Goal: Transaction & Acquisition: Obtain resource

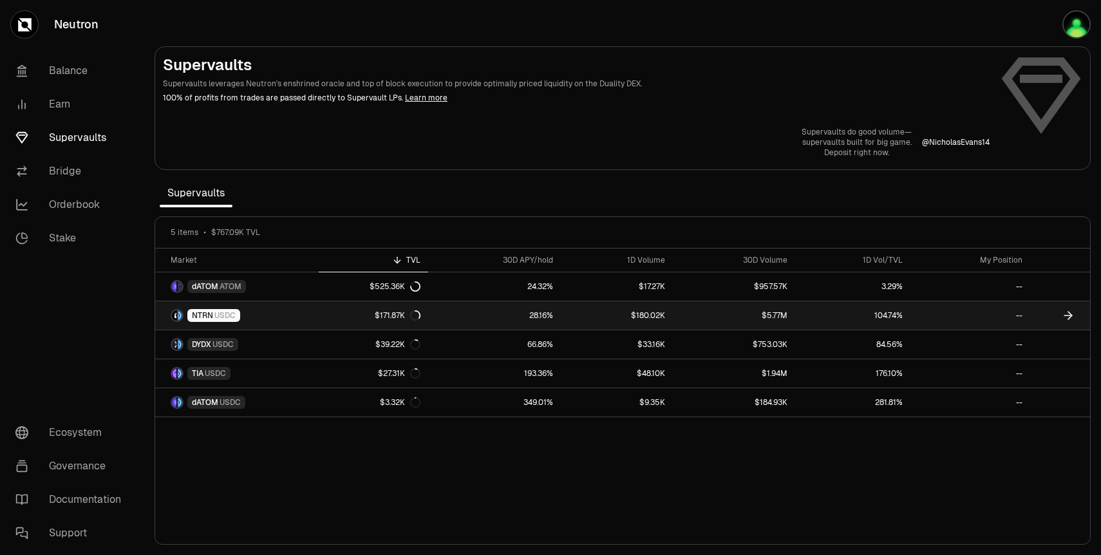
click at [260, 321] on link "NTRN USDC" at bounding box center [237, 315] width 164 height 28
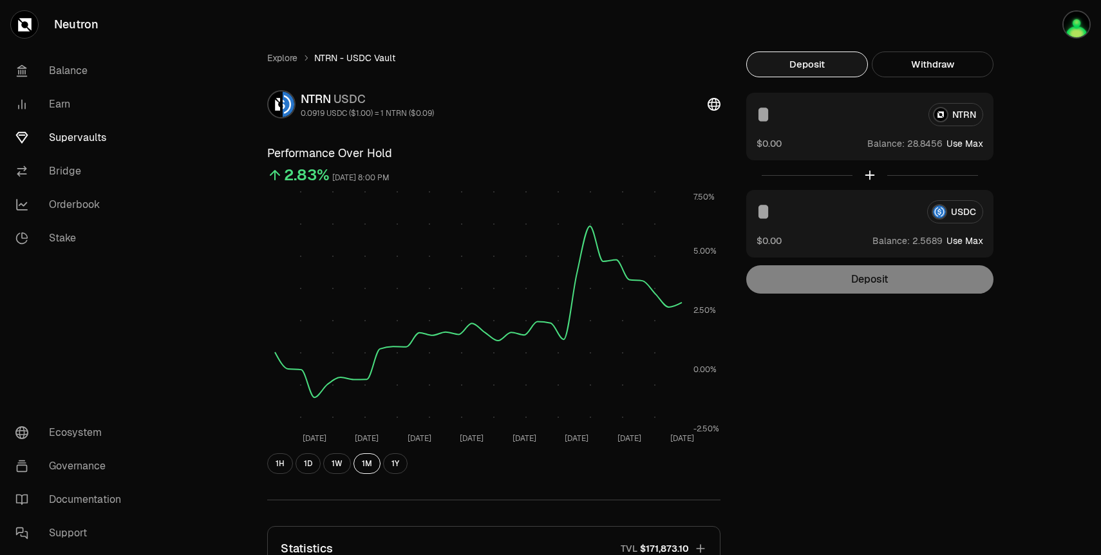
click at [802, 121] on input at bounding box center [838, 114] width 162 height 23
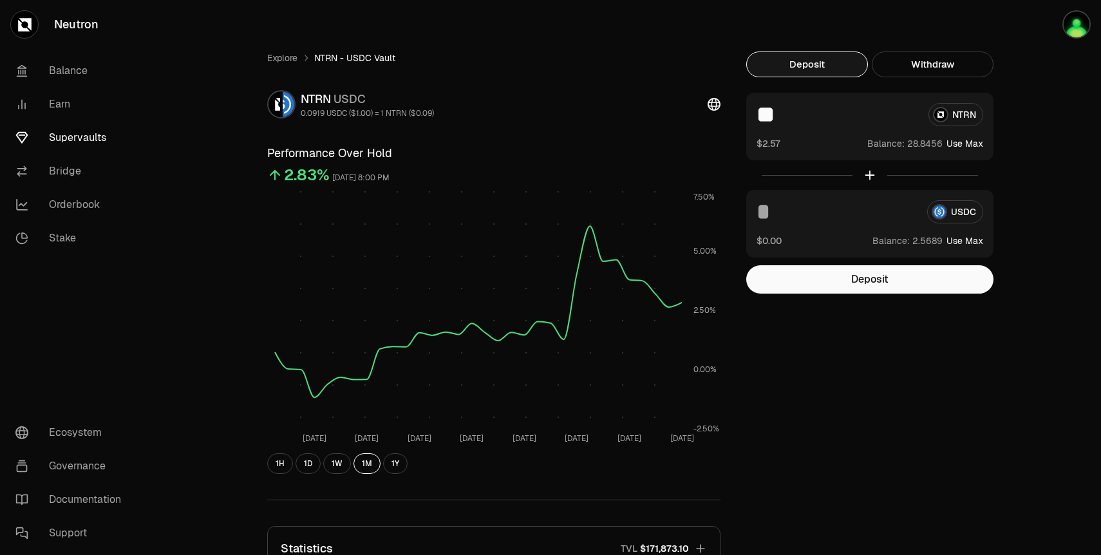
scroll to position [3, 0]
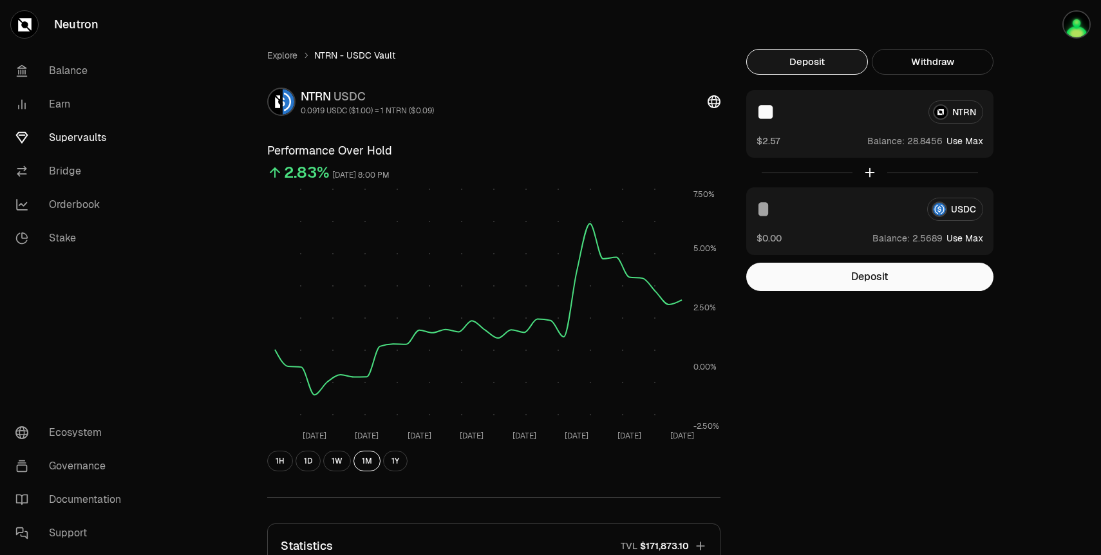
type input "**"
click at [841, 212] on input at bounding box center [837, 209] width 160 height 23
type input "*"
click at [866, 280] on button "Deposit" at bounding box center [869, 277] width 247 height 28
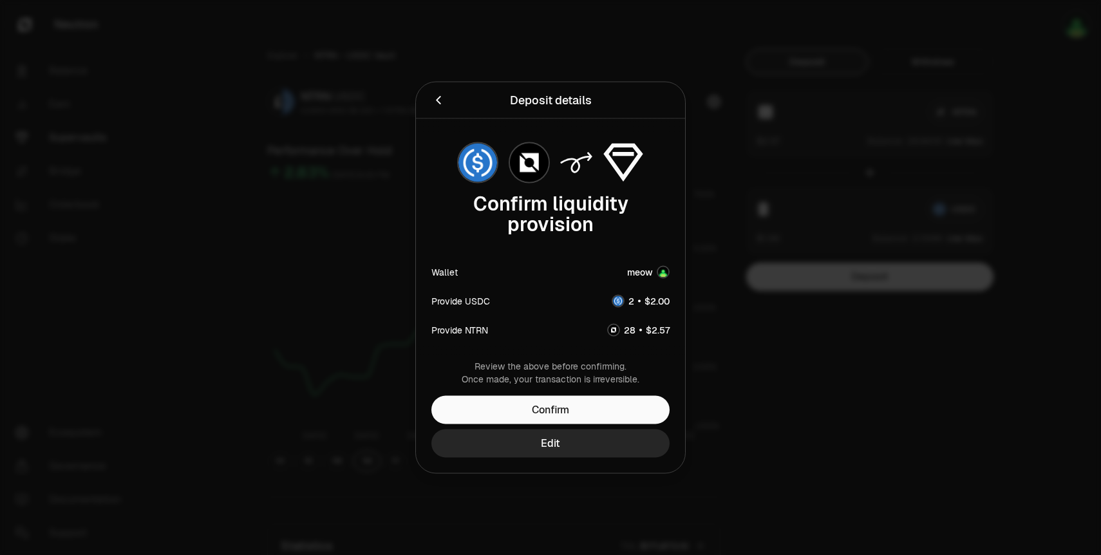
click at [817, 203] on div at bounding box center [550, 277] width 1101 height 555
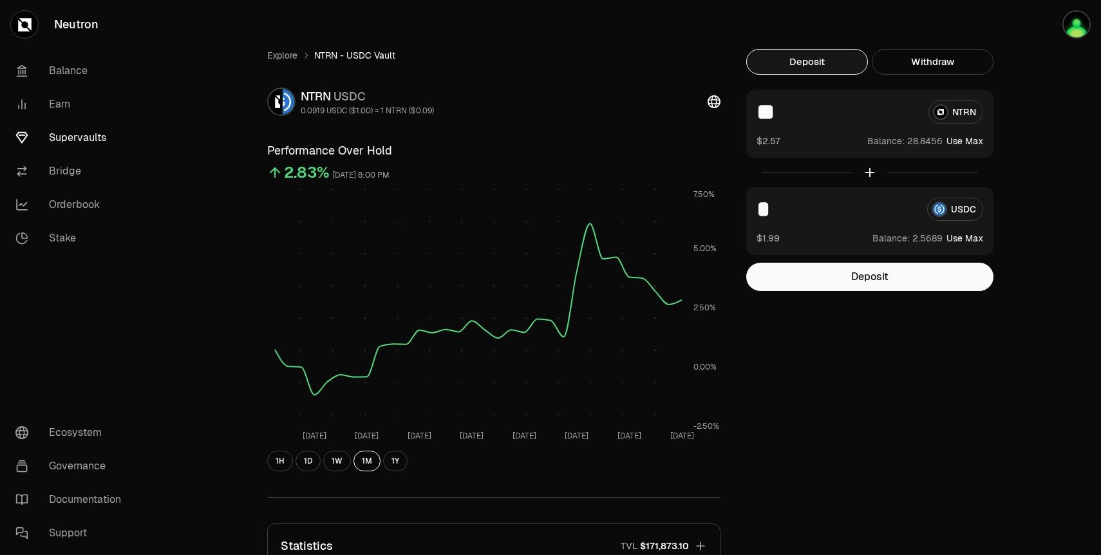
click at [804, 216] on input "*" at bounding box center [837, 209] width 160 height 23
click at [793, 112] on input "**" at bounding box center [838, 111] width 162 height 23
type input "**"
click at [794, 221] on div "* USDC $1.99 Balance: Use Max" at bounding box center [869, 221] width 247 height 68
click at [781, 202] on input "*" at bounding box center [837, 209] width 160 height 23
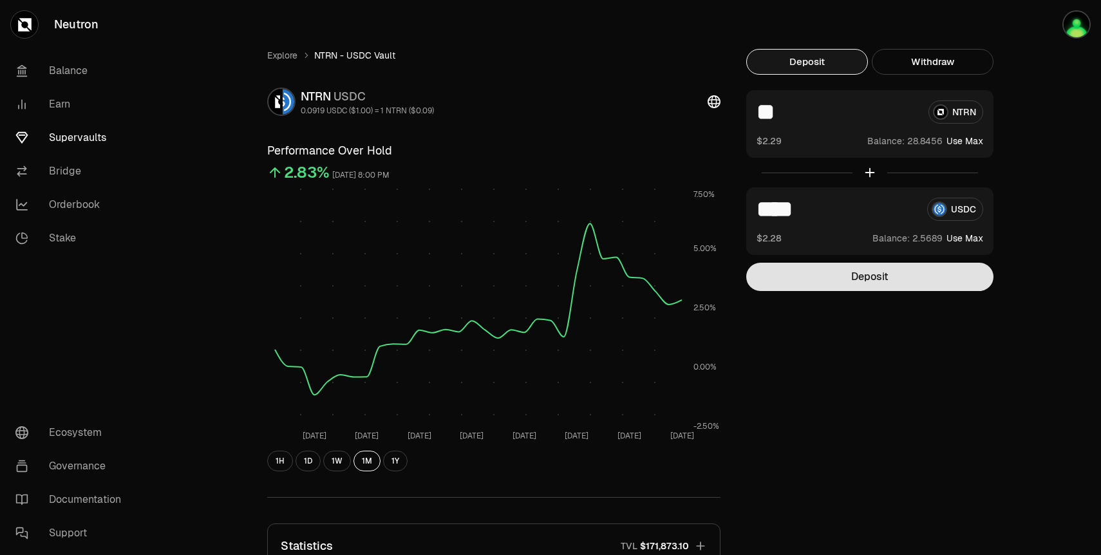
type input "****"
click at [838, 277] on button "Deposit" at bounding box center [869, 277] width 247 height 28
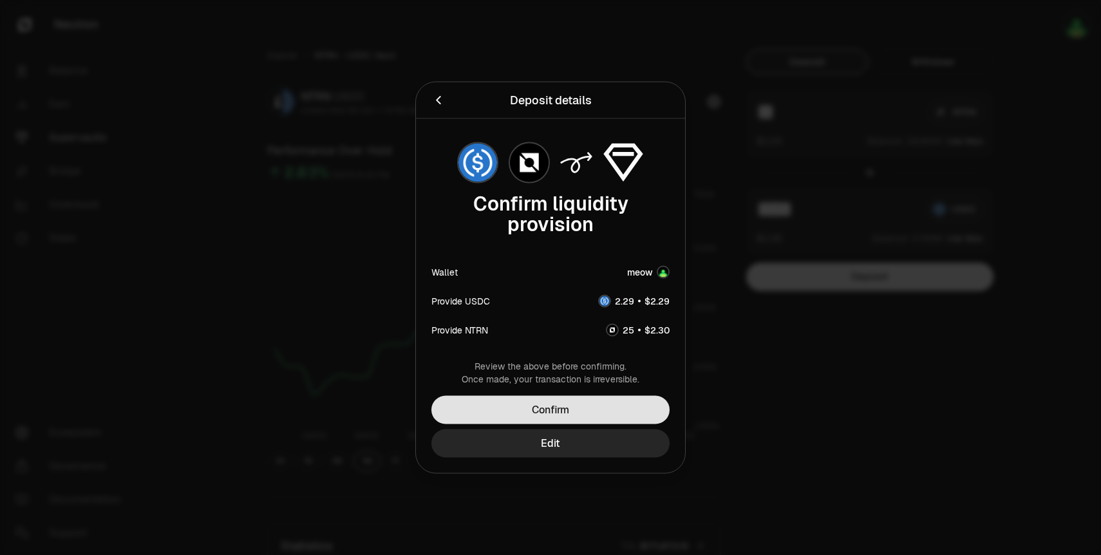
click at [605, 411] on button "Confirm" at bounding box center [550, 410] width 238 height 28
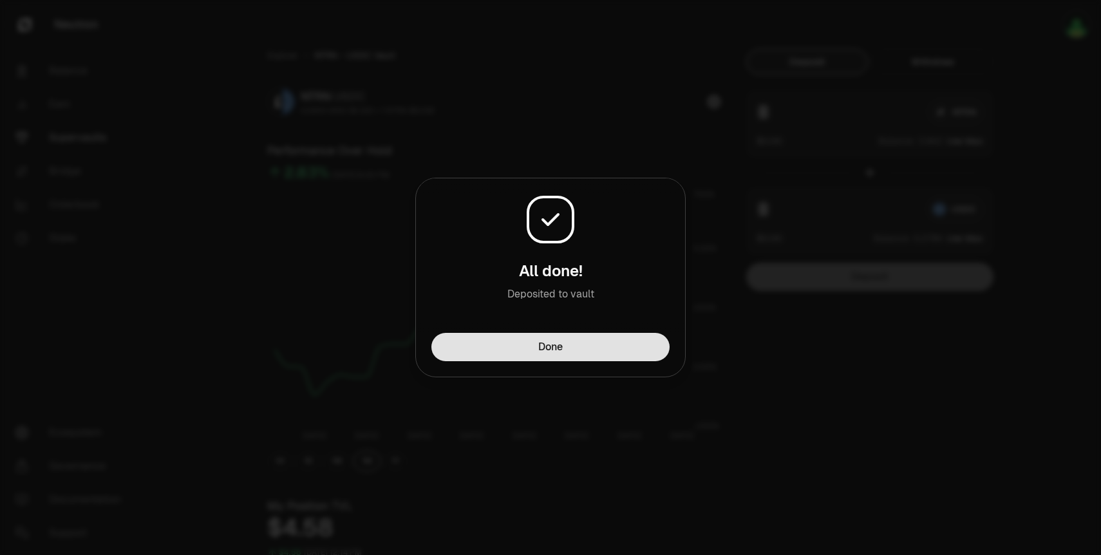
click at [580, 354] on button "Done" at bounding box center [550, 347] width 238 height 28
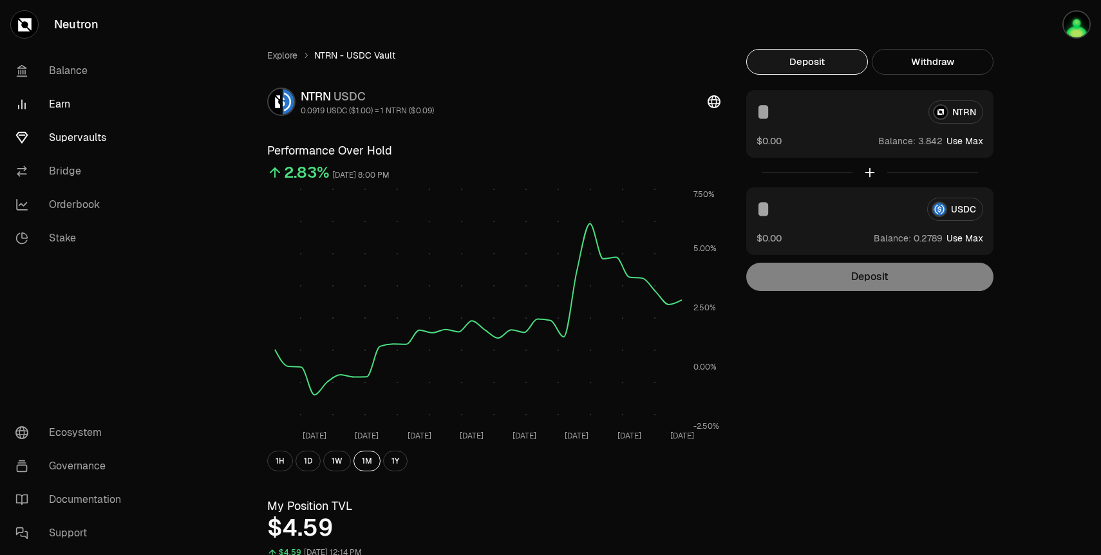
click at [71, 101] on link "Earn" at bounding box center [72, 104] width 134 height 33
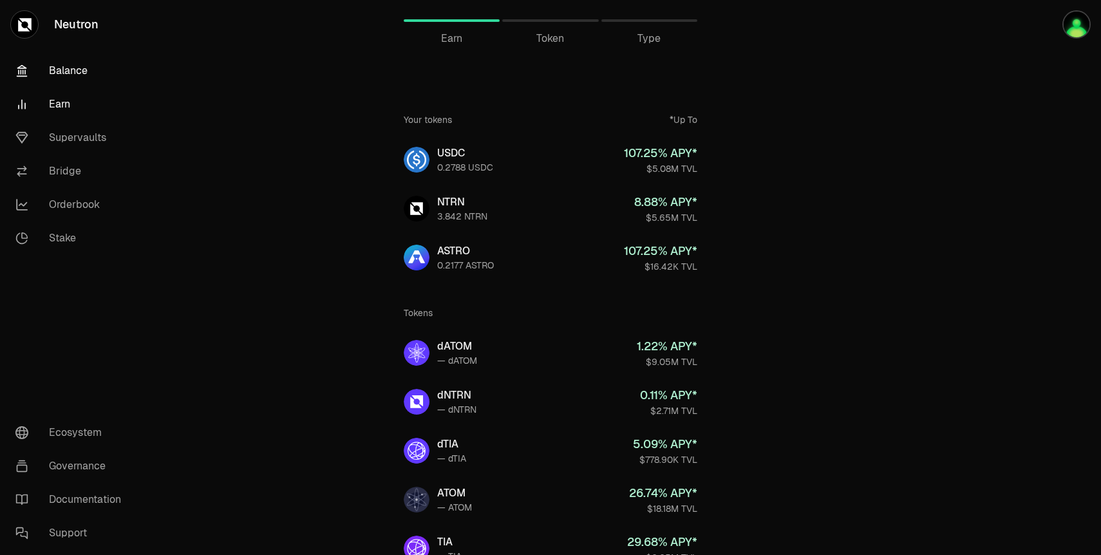
click at [75, 79] on link "Balance" at bounding box center [72, 70] width 134 height 33
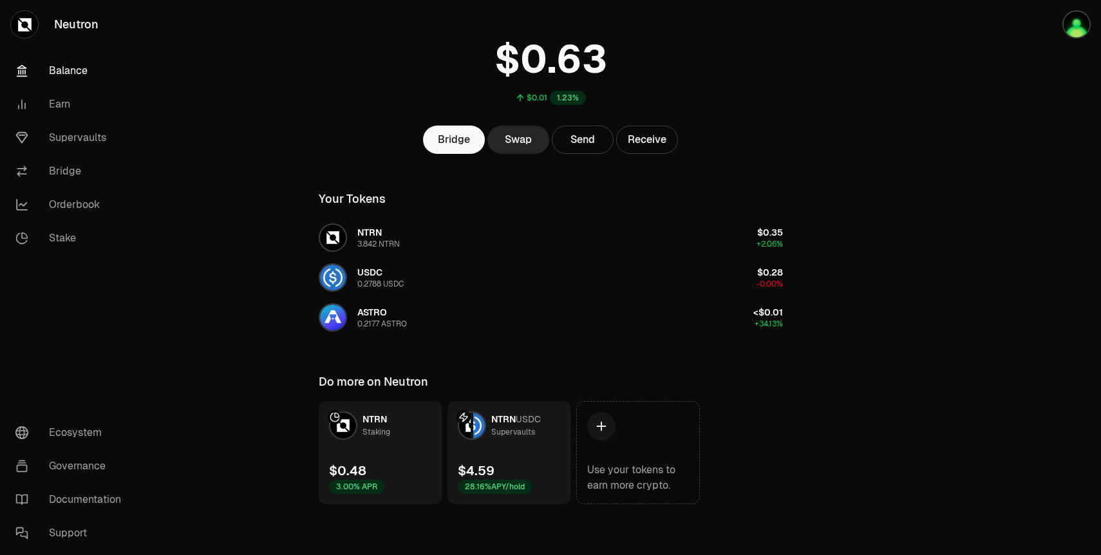
scroll to position [66, 0]
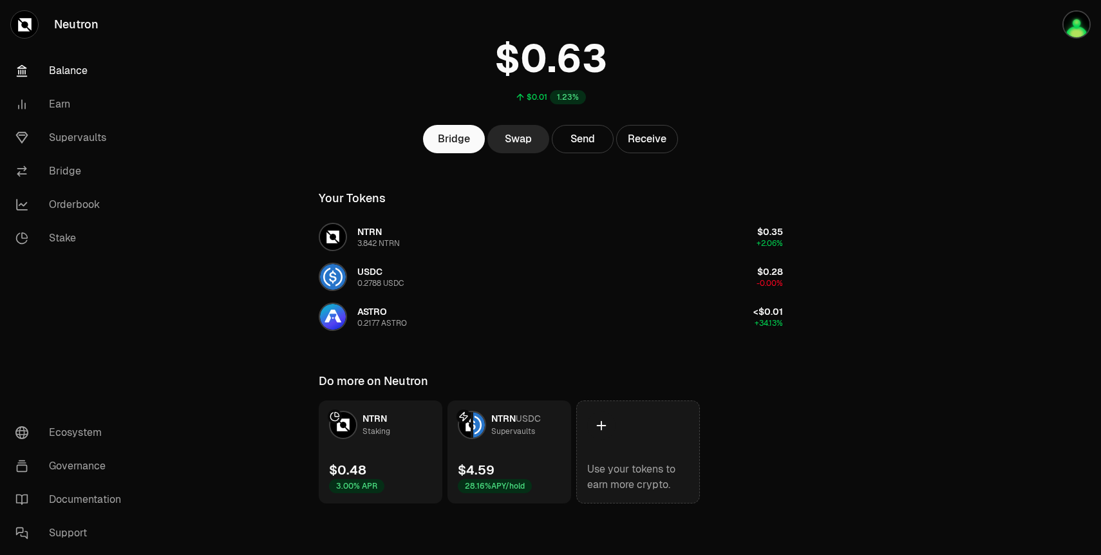
click at [619, 433] on link "Use your tokens to earn more crypto." at bounding box center [638, 452] width 124 height 103
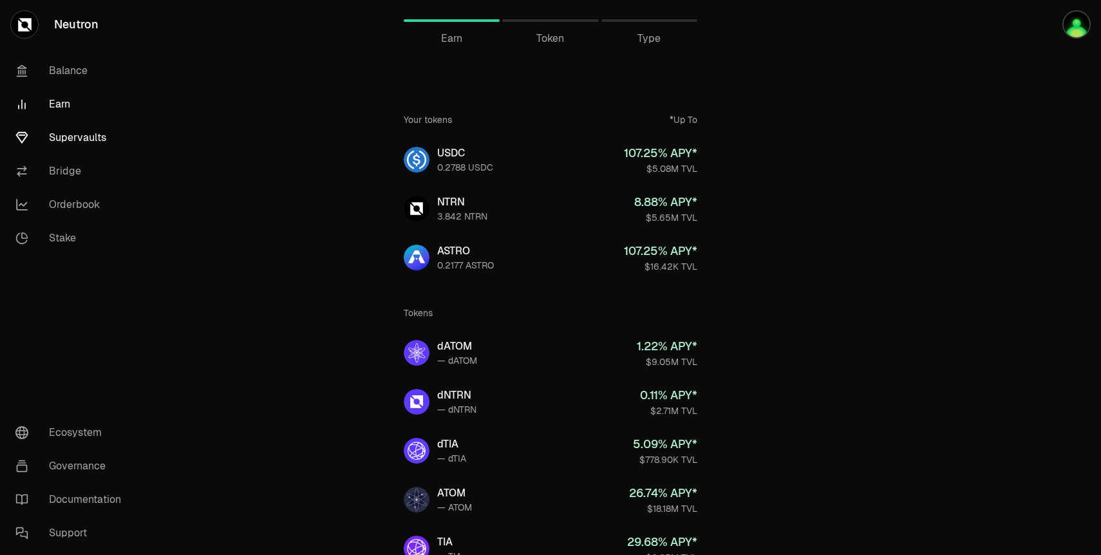
click at [101, 138] on link "Supervaults" at bounding box center [72, 137] width 134 height 33
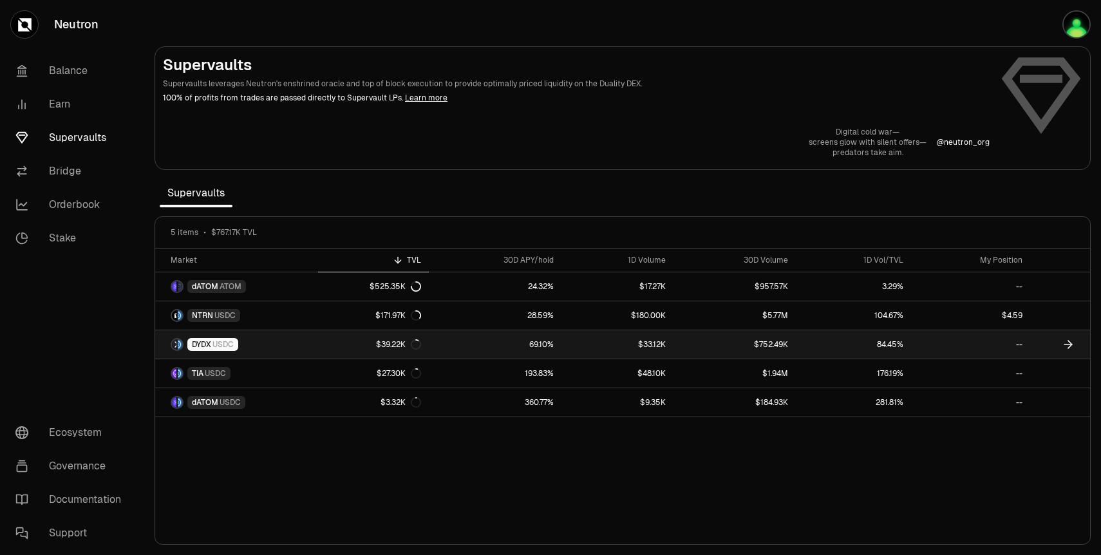
click at [513, 335] on link "69.10%" at bounding box center [495, 344] width 132 height 28
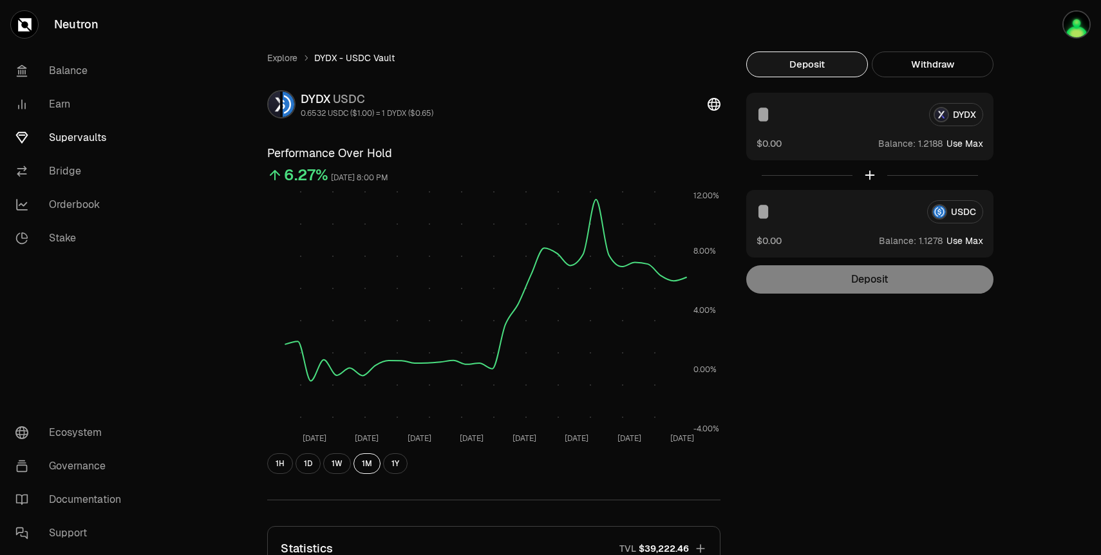
click at [970, 142] on button "Use Max" at bounding box center [965, 143] width 37 height 13
type input "**********"
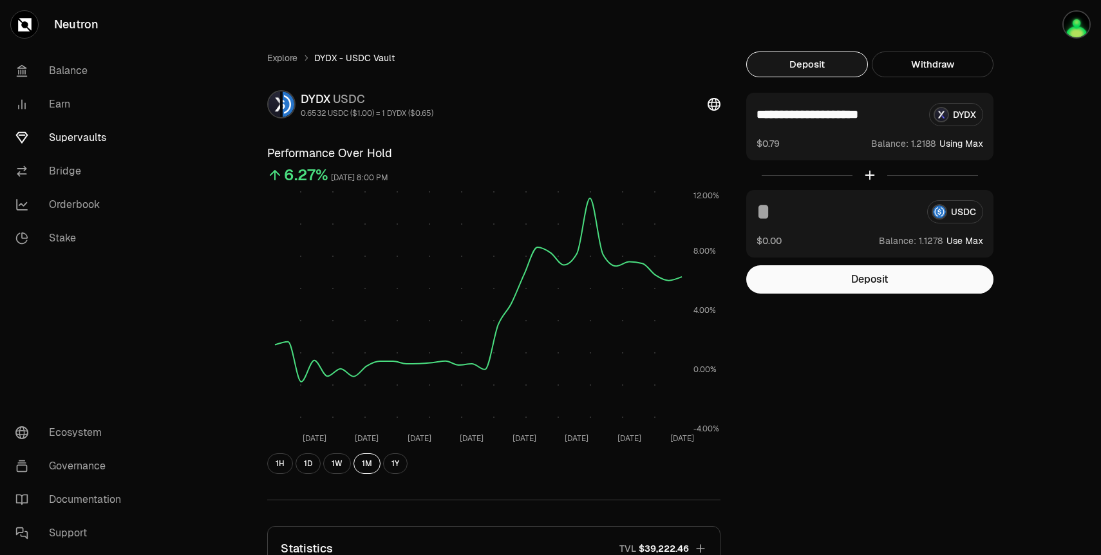
click at [809, 220] on input at bounding box center [837, 211] width 160 height 23
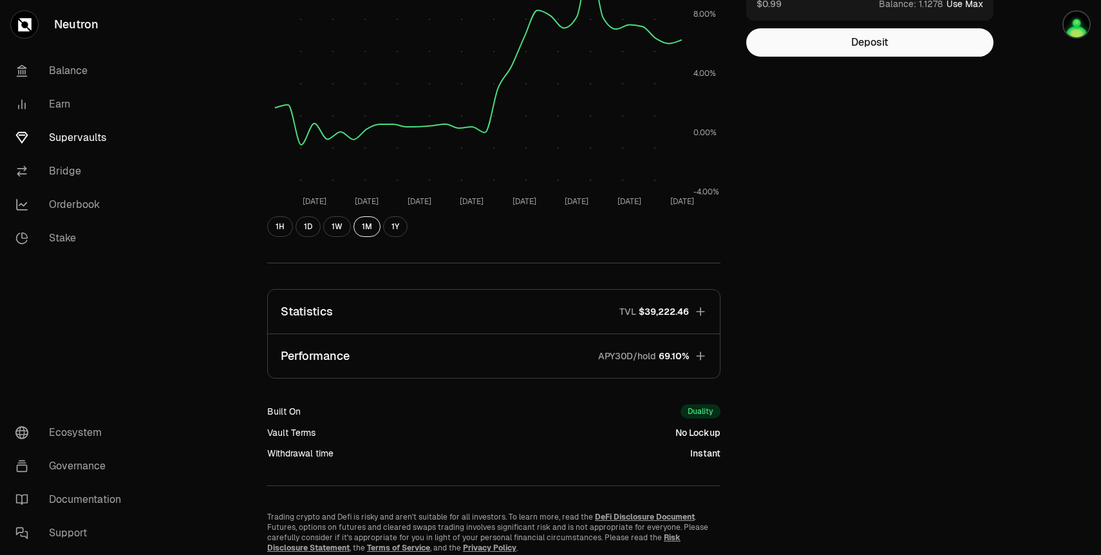
scroll to position [197, 0]
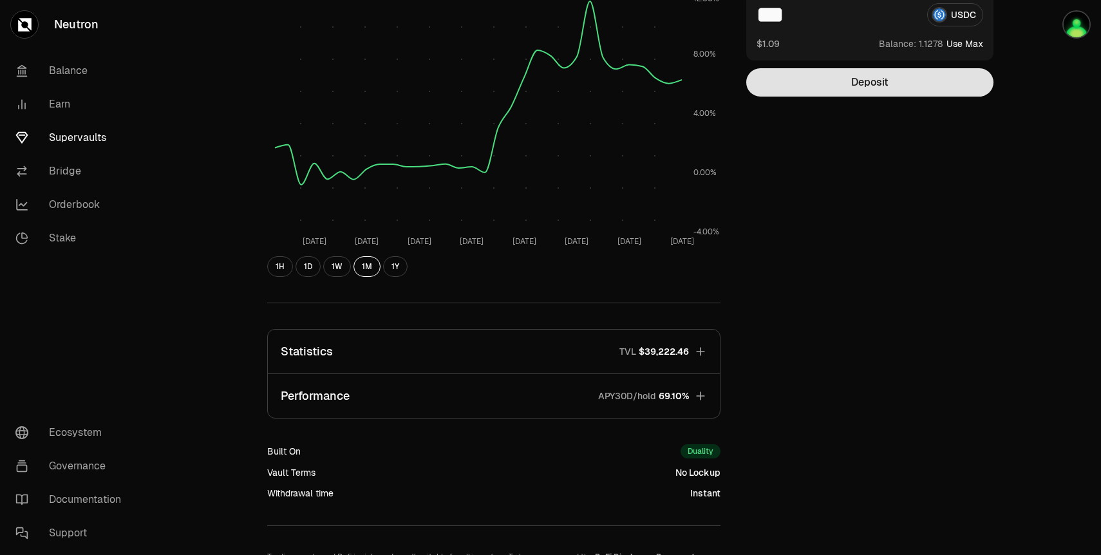
type input "***"
click at [869, 75] on button "Deposit" at bounding box center [869, 82] width 247 height 28
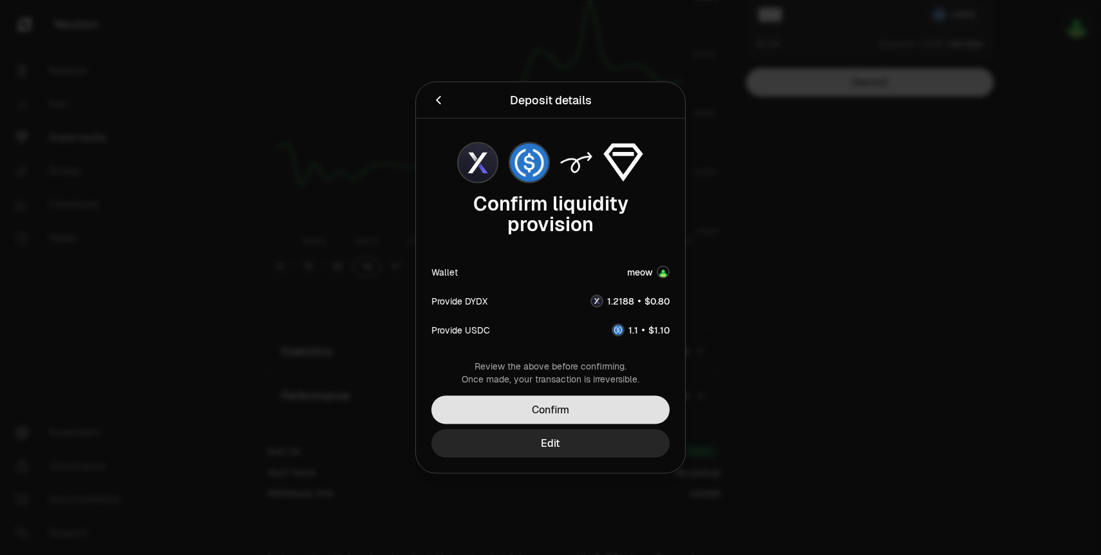
click at [616, 407] on button "Confirm" at bounding box center [550, 410] width 238 height 28
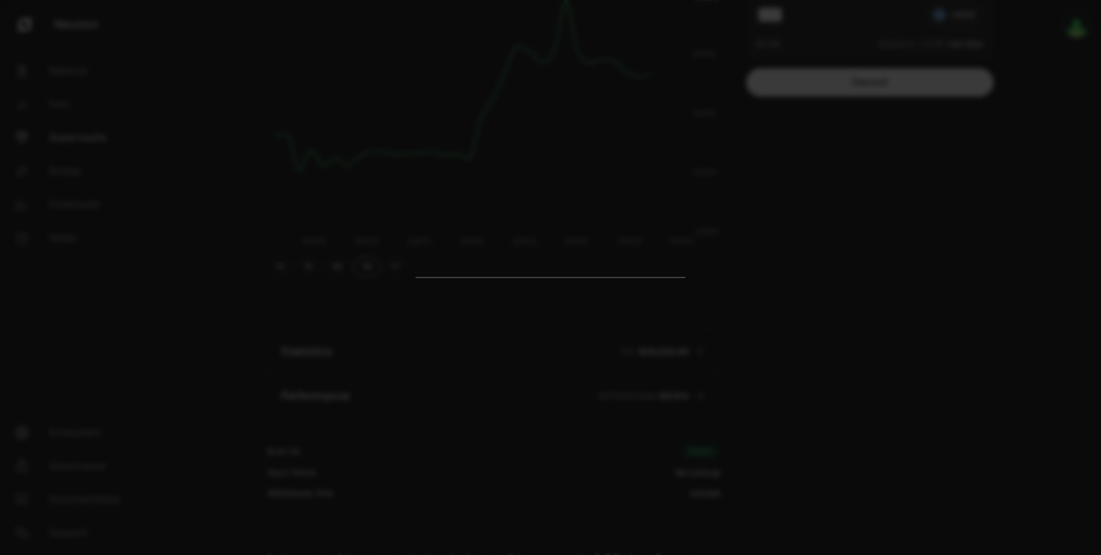
click at [910, 287] on div at bounding box center [550, 277] width 1101 height 555
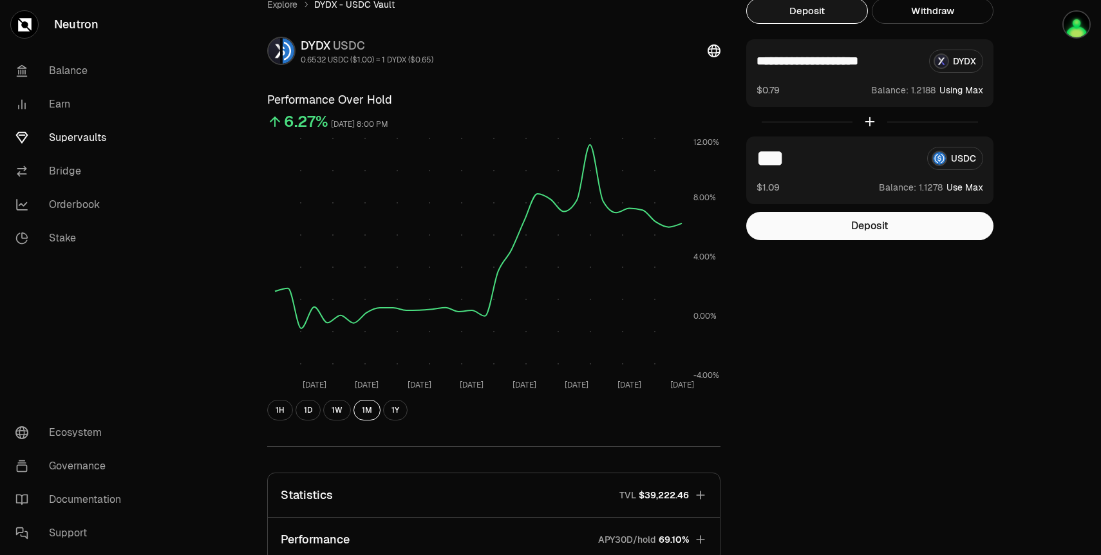
scroll to position [56, 0]
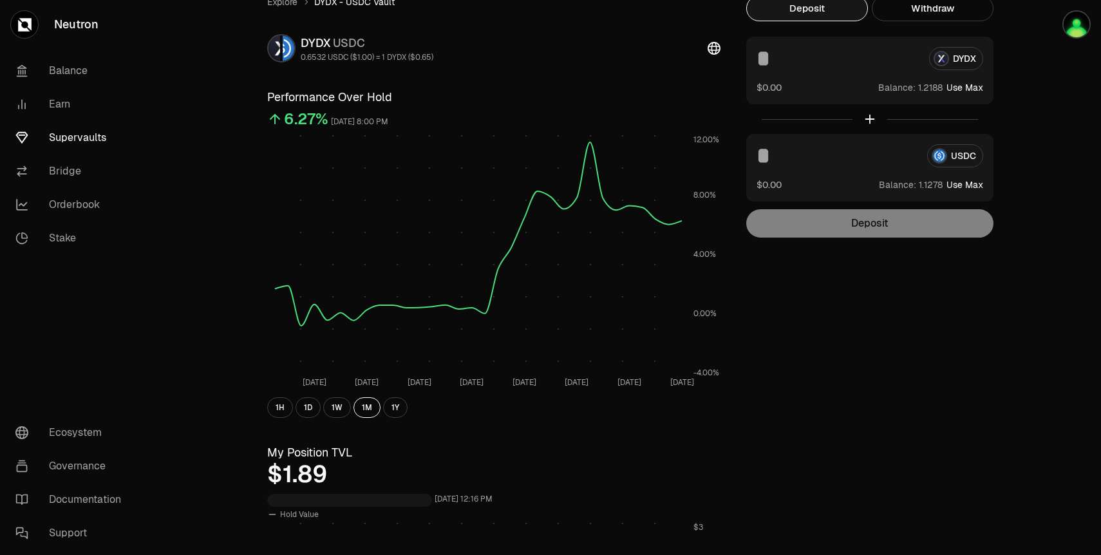
click at [100, 143] on link "Supervaults" at bounding box center [72, 137] width 134 height 33
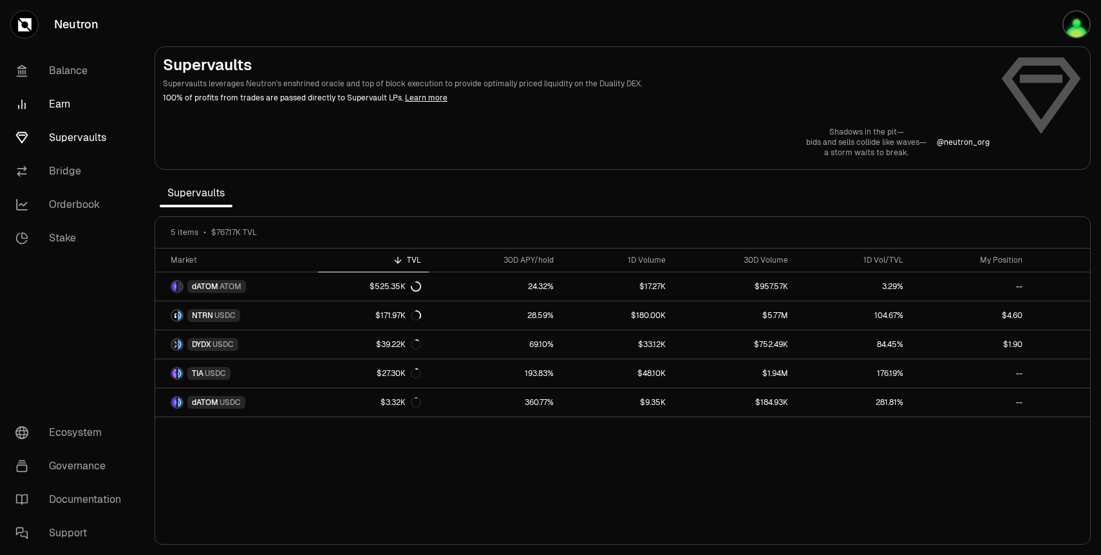
click at [75, 103] on link "Earn" at bounding box center [72, 104] width 134 height 33
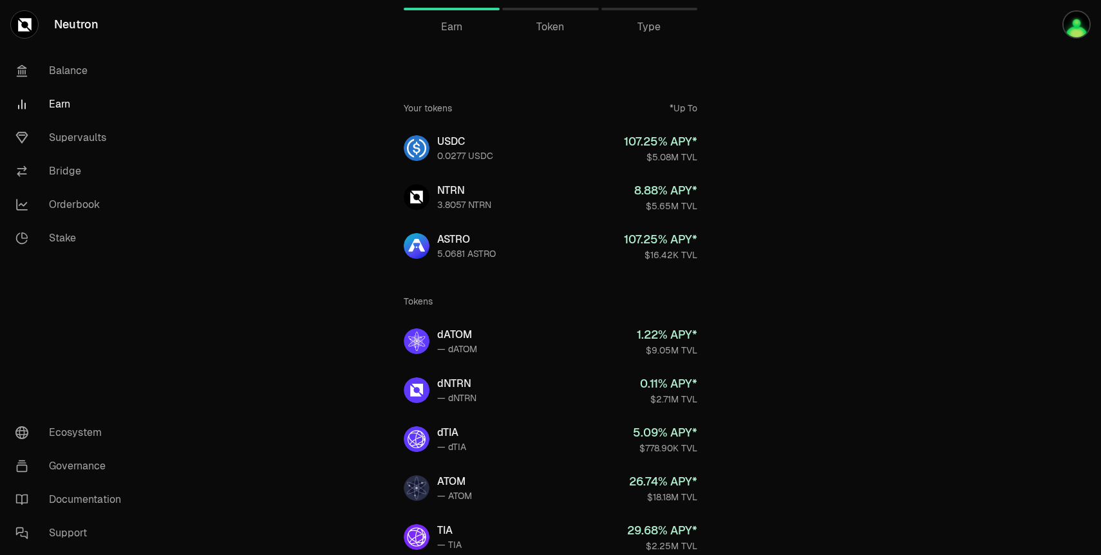
scroll to position [9, 0]
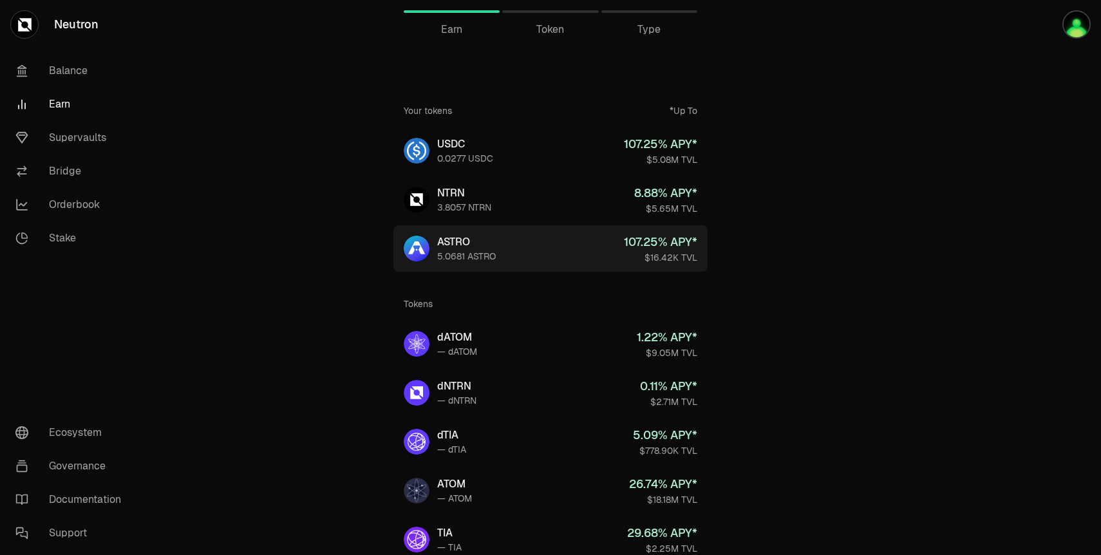
click at [451, 243] on div "ASTRO" at bounding box center [466, 241] width 59 height 15
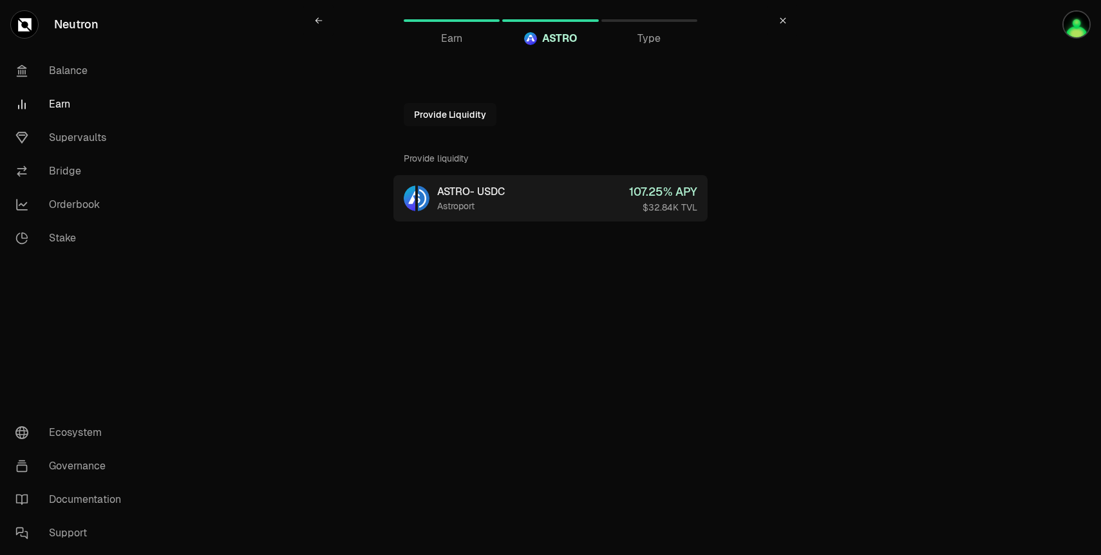
click at [464, 199] on div "ASTRO - USDC" at bounding box center [471, 191] width 68 height 15
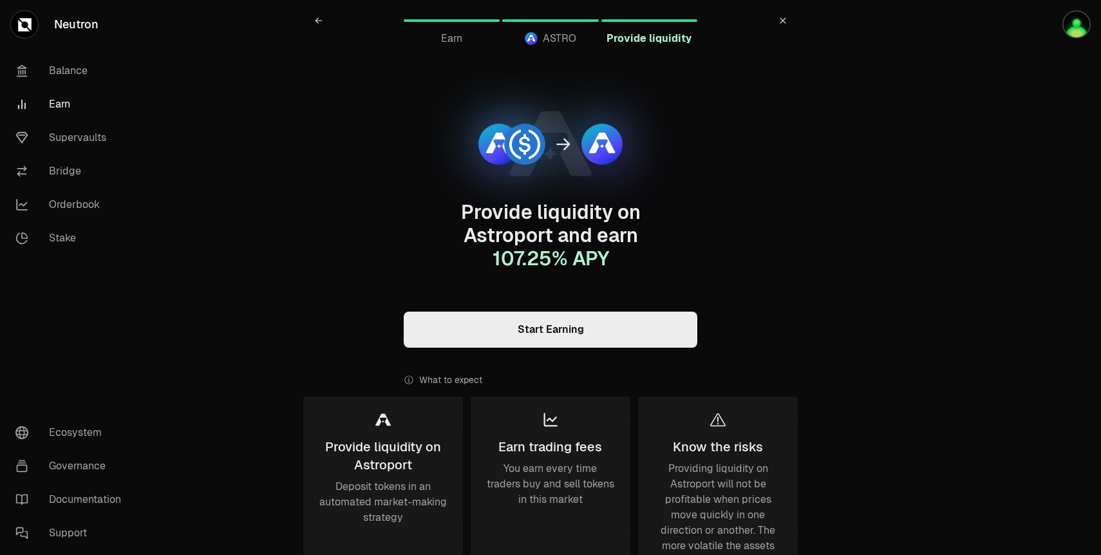
click at [573, 329] on link "Start Earning" at bounding box center [551, 330] width 294 height 36
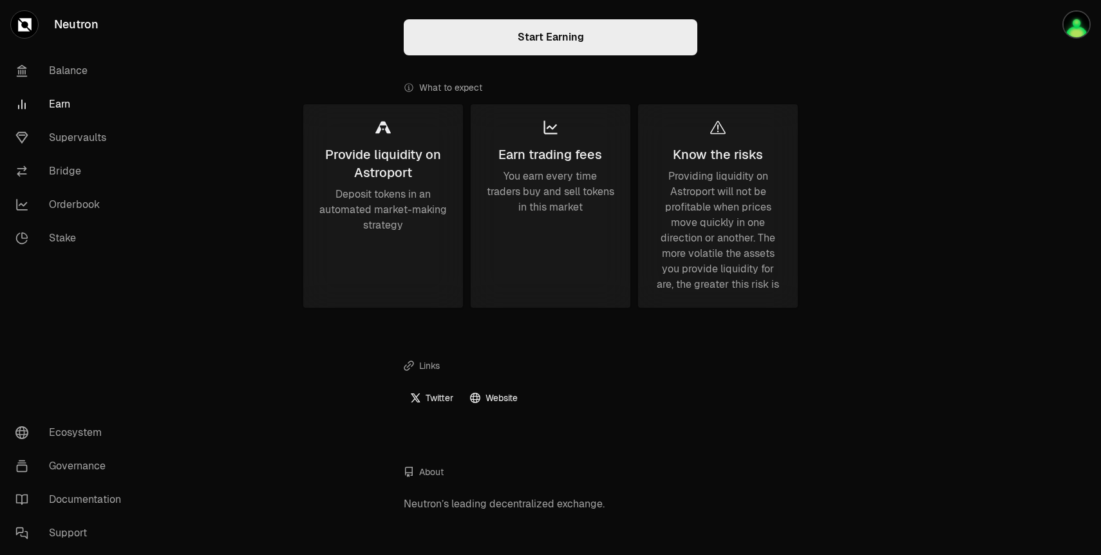
scroll to position [308, 0]
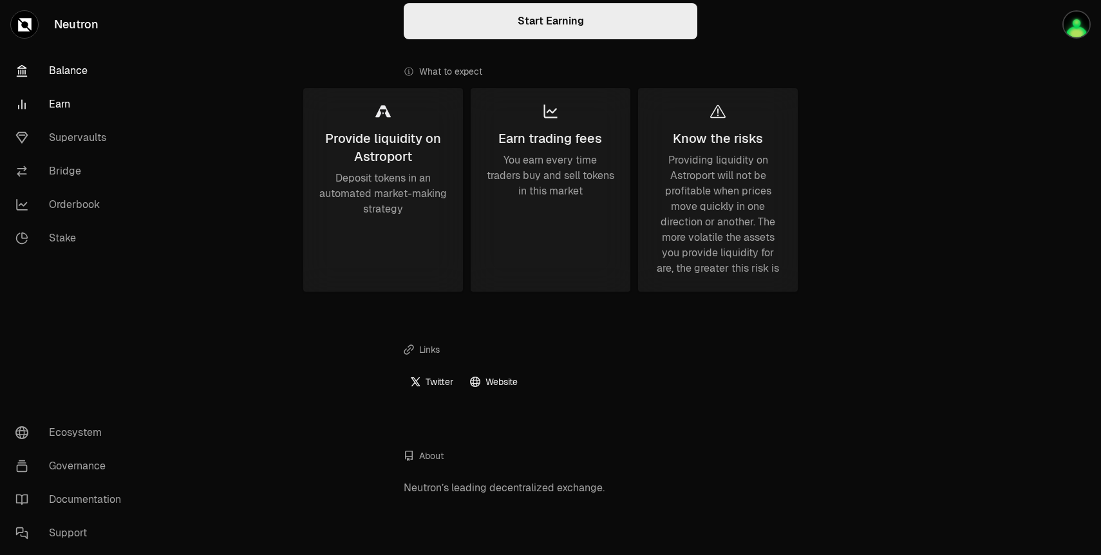
click at [78, 64] on link "Balance" at bounding box center [72, 70] width 134 height 33
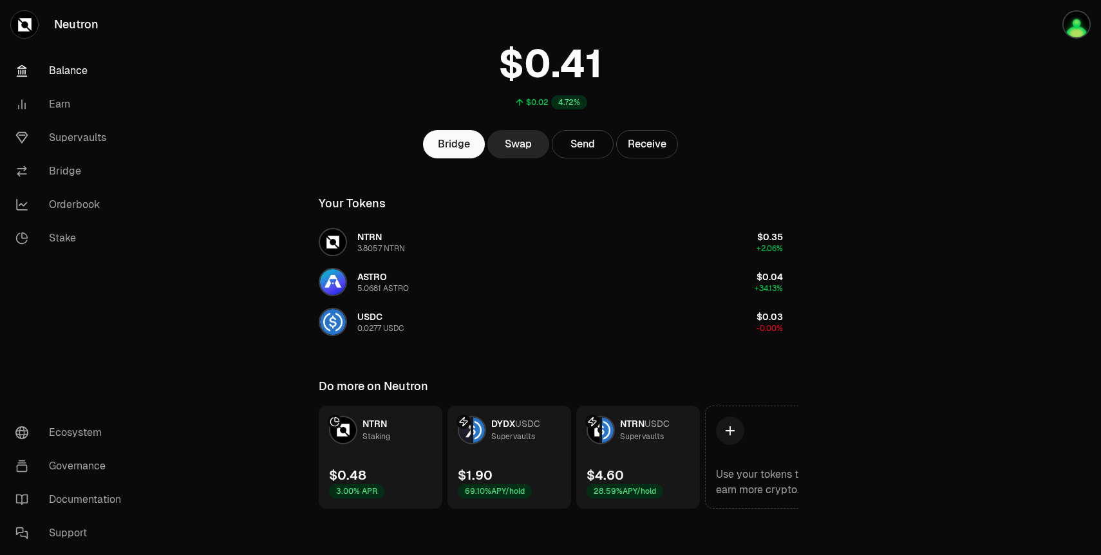
scroll to position [66, 0]
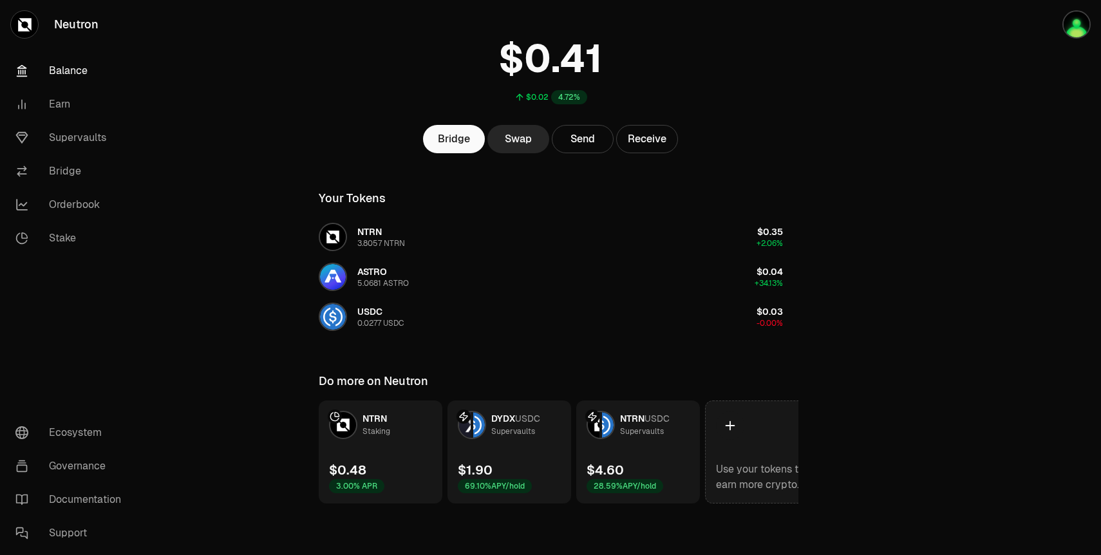
click at [729, 422] on icon at bounding box center [730, 426] width 14 height 14
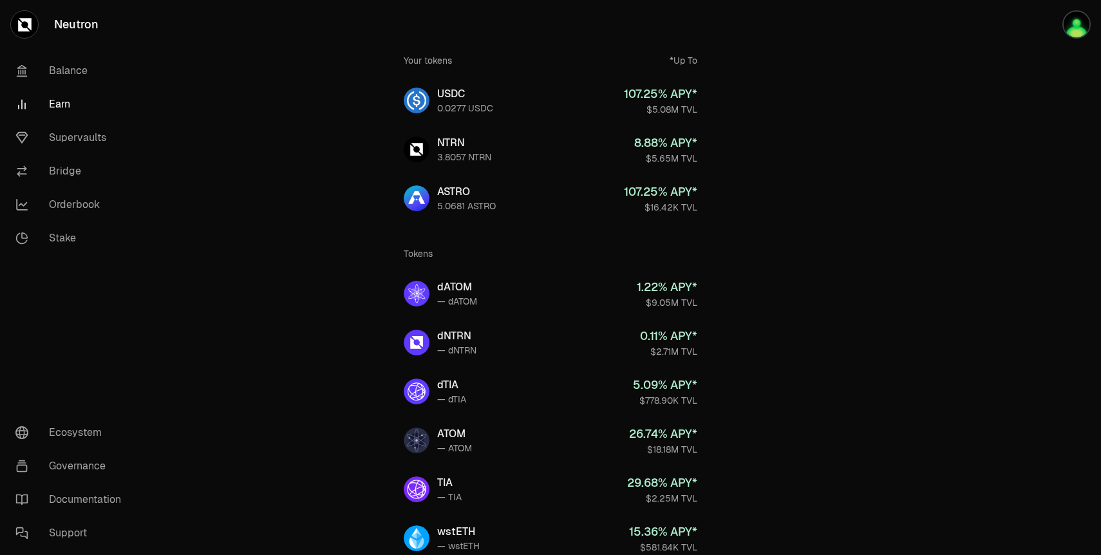
scroll to position [61, 0]
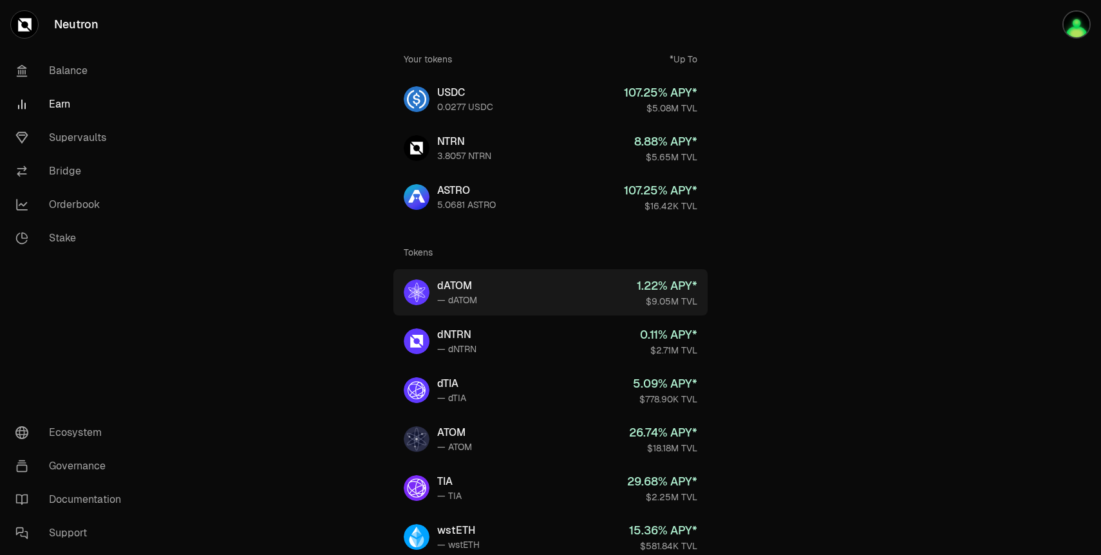
click at [589, 299] on link "dATOM — dATOM 1.22 % APY* $9.05M TVL" at bounding box center [550, 292] width 314 height 46
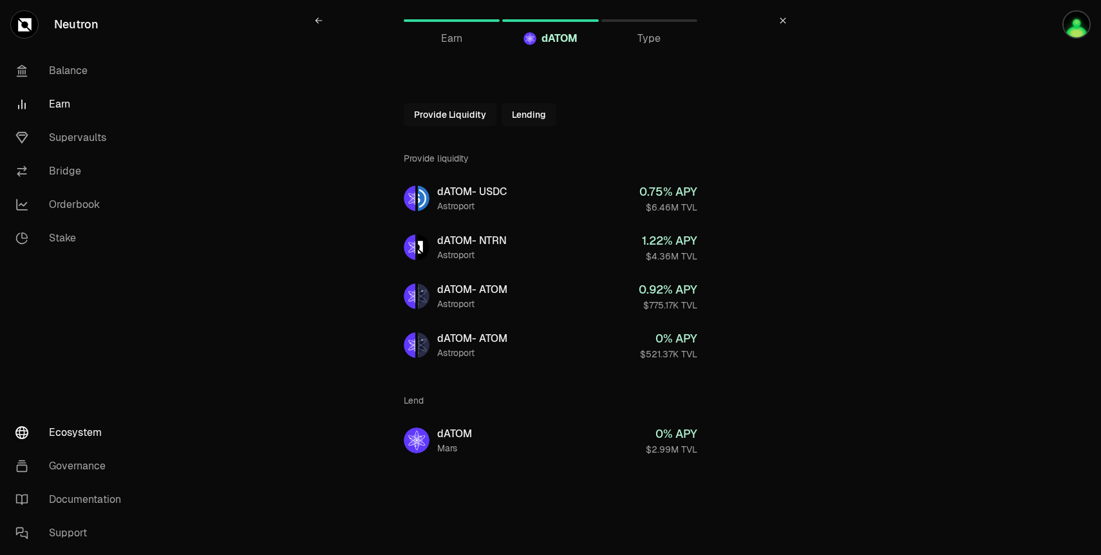
click at [95, 425] on link "Ecosystem" at bounding box center [72, 432] width 134 height 33
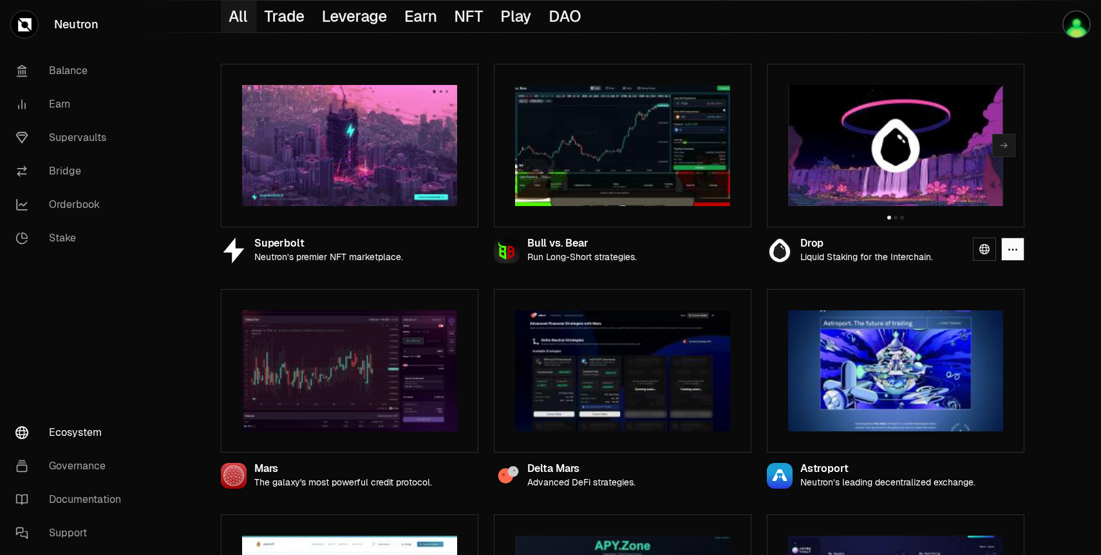
scroll to position [146, 0]
